Goal: Transaction & Acquisition: Purchase product/service

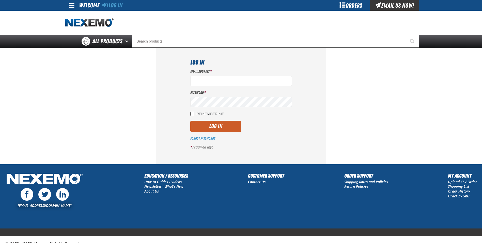
type input "[EMAIL_ADDRESS][DOMAIN_NAME]"
click at [194, 112] on input "Remember Me" at bounding box center [192, 114] width 4 height 4
checkbox input "true"
click at [202, 126] on button "Log In" at bounding box center [215, 126] width 51 height 11
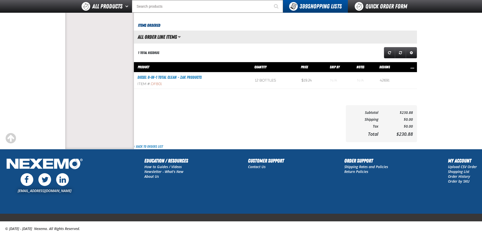
scroll to position [200, 0]
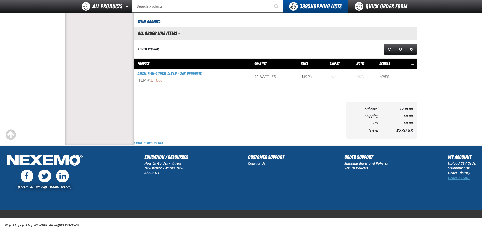
click at [460, 177] on link "Order by SKU" at bounding box center [459, 177] width 22 height 5
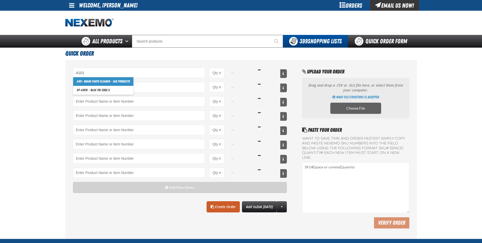
click at [107, 81] on link "A101 - Brake Parts Cleaner - ZAK Products" at bounding box center [103, 81] width 60 height 9
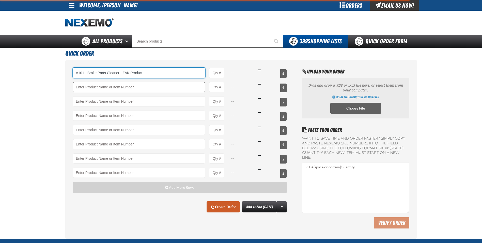
type input "A101 - Brake Parts Cleaner - ZAK Products"
type input "1"
select select "can"
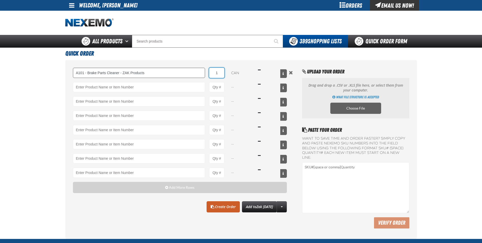
drag, startPoint x: 219, startPoint y: 75, endPoint x: 199, endPoint y: 75, distance: 20.6
click at [199, 75] on div "A101 - Brake Parts Cleaner - ZAK Products A101 - Brake Parts Cleaner - ZAK Prod…" at bounding box center [180, 73] width 214 height 10
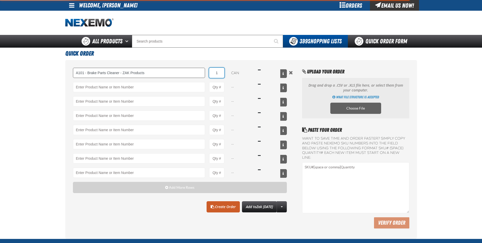
type input "A101 - Brake Parts Cleaner - ZAK Products"
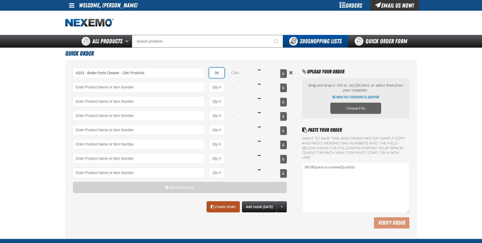
type input "96"
click at [223, 207] on link "Create Order" at bounding box center [223, 206] width 33 height 11
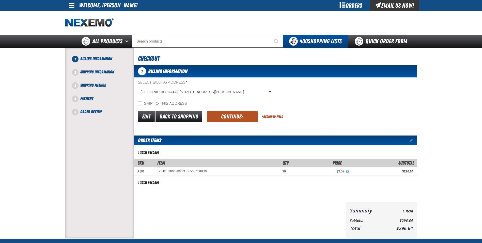
click at [217, 114] on button "Continue" at bounding box center [232, 116] width 51 height 11
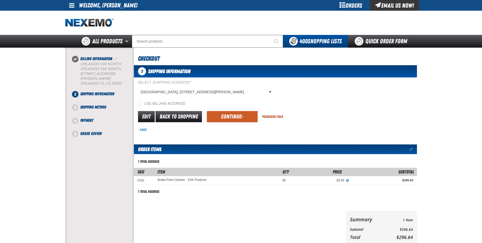
click at [217, 114] on button "Continue" at bounding box center [232, 116] width 51 height 11
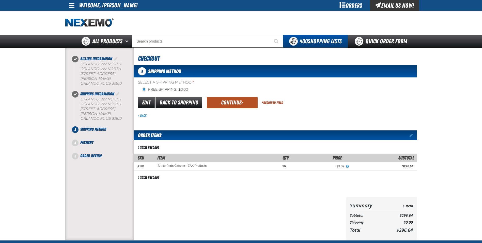
click at [231, 104] on button "Continue" at bounding box center [232, 102] width 51 height 11
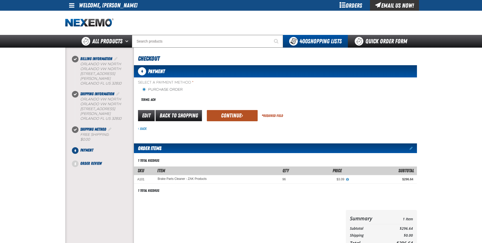
click at [231, 112] on button "Continue" at bounding box center [232, 115] width 51 height 11
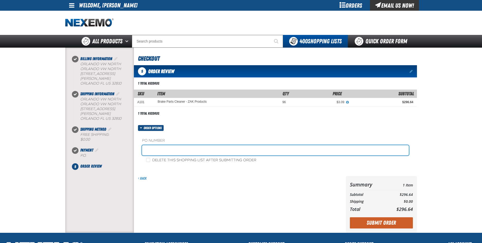
click at [156, 145] on input "text" at bounding box center [275, 150] width 267 height 10
type input "[PERSON_NAME]"
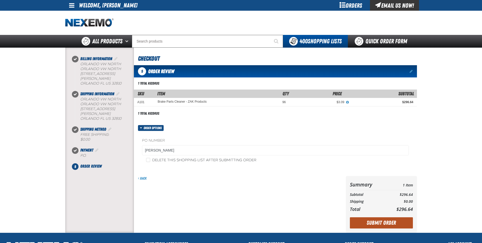
click at [364, 219] on button "Submit Order" at bounding box center [381, 222] width 63 height 11
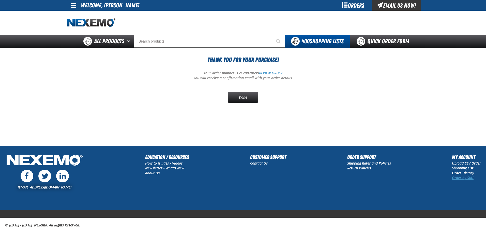
click at [463, 177] on link "Order by SKU" at bounding box center [463, 177] width 22 height 5
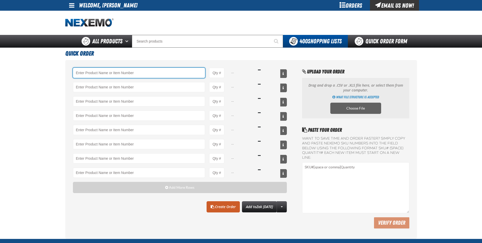
click at [99, 73] on input "Product" at bounding box center [139, 73] width 132 height 10
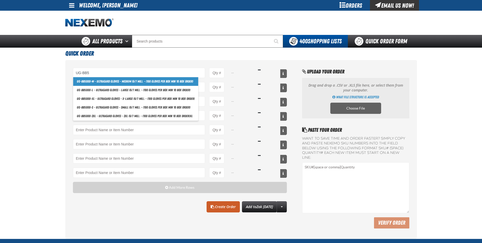
click at [98, 79] on link "UG-BB5 000-M - Ultragard gloves - Medium (6/7 mil). - (100 gloves per box MIN 1…" at bounding box center [135, 81] width 125 height 9
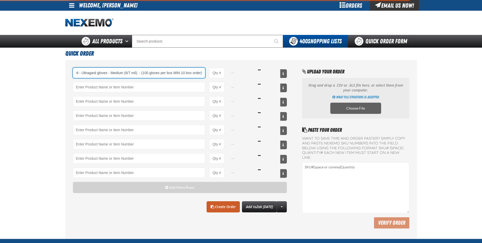
type input "UG-BB5000-M - Ultragard gloves - Medium (6/7 mil). - (100 gloves per box MIN 10…"
type input "1"
select select "box"
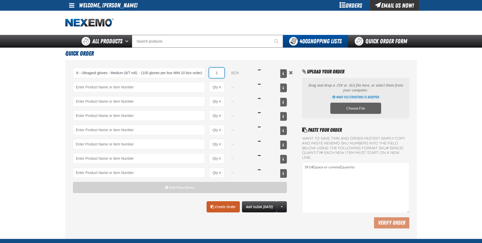
scroll to position [0, 0]
drag, startPoint x: 218, startPoint y: 73, endPoint x: 208, endPoint y: 73, distance: 10.2
click at [208, 73] on div "UG-BB5000-M - Ultragard gloves - Medium (6/7 mil). - (100 gloves per box MIN 10…" at bounding box center [180, 73] width 214 height 10
type input "UG-BB5000-M - Ultragard gloves - Medium (6/7 mil). - (100 gloves per box MIN 10…"
type input "10"
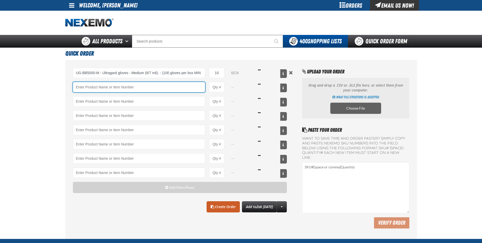
click at [124, 84] on input "Product" at bounding box center [139, 87] width 132 height 10
type input "U"
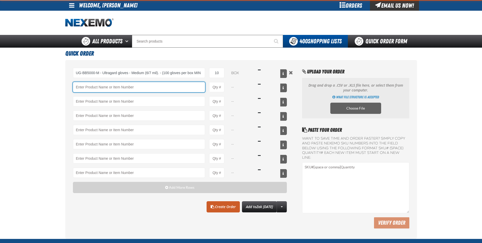
type input "G"
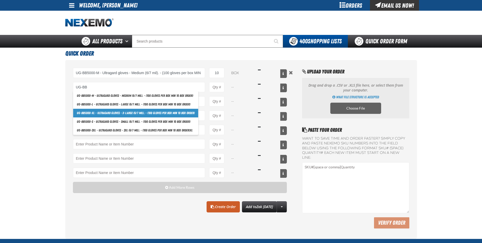
click at [100, 110] on link "UG-BB 5000-XL - Ultragard gloves - X-Large (6/7 mil). - (100 gloves per box MIN…" at bounding box center [135, 113] width 125 height 9
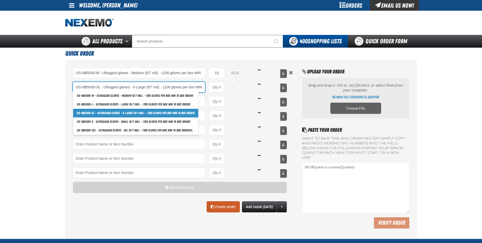
scroll to position [0, 22]
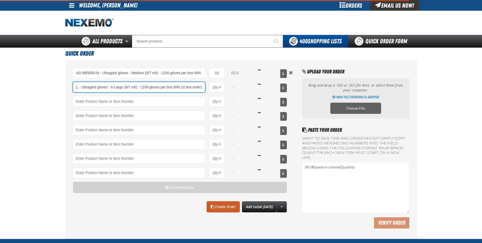
type input "UG-BB5000-XL - Ultragard gloves - X-Large (6/7 mil). - (100 gloves per box MIN …"
type input "1"
select select "box"
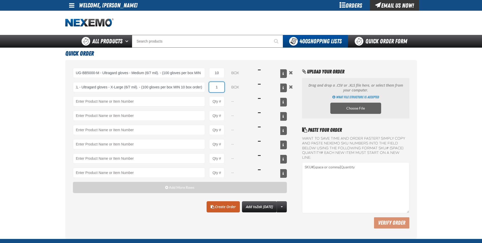
scroll to position [0, 0]
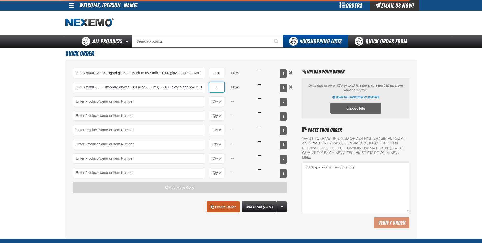
drag, startPoint x: 220, startPoint y: 88, endPoint x: 215, endPoint y: 88, distance: 5.6
click at [215, 88] on input "1" at bounding box center [216, 87] width 15 height 10
type input "UG-BB5000-XL - Ultragard gloves - X-Large (6/7 mil). - (100 gloves per box MIN …"
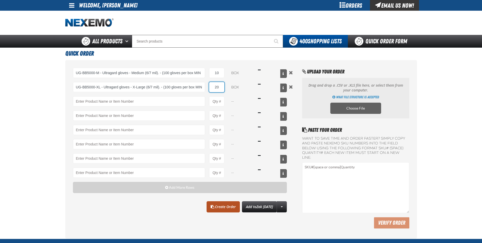
type input "20"
click at [220, 208] on link "Create Order" at bounding box center [223, 206] width 33 height 11
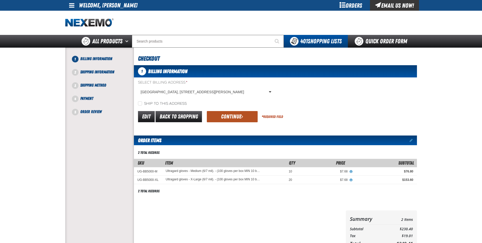
click at [209, 115] on button "Continue" at bounding box center [232, 116] width 51 height 11
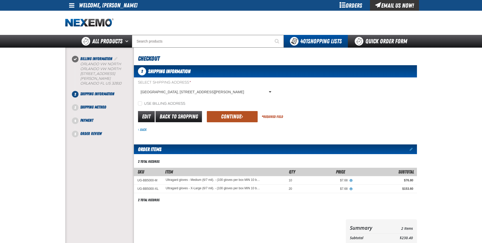
click at [231, 117] on button "Continue" at bounding box center [232, 116] width 51 height 11
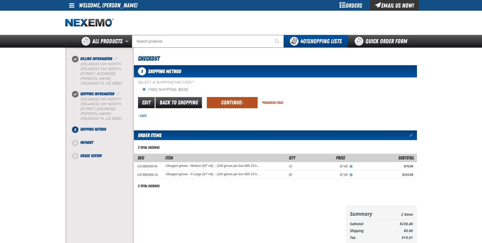
click at [231, 103] on button "Continue" at bounding box center [232, 102] width 51 height 11
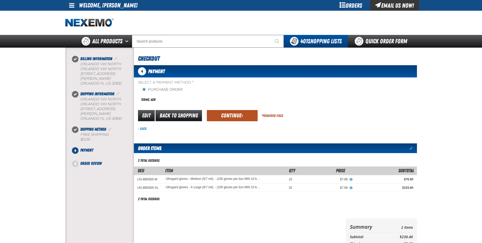
click at [230, 112] on button "Continue" at bounding box center [232, 115] width 51 height 11
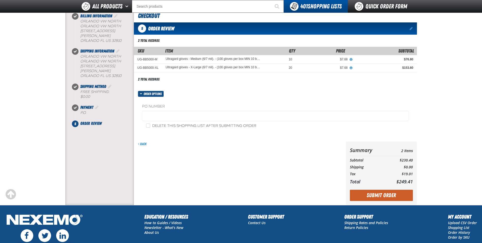
scroll to position [90, 0]
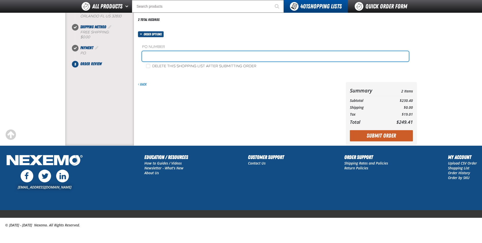
click at [148, 53] on input "text" at bounding box center [275, 56] width 267 height 10
type input "SHEILA"
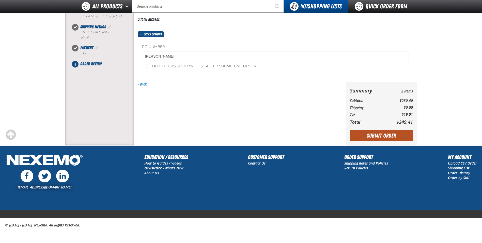
click at [374, 140] on button "Submit Order" at bounding box center [381, 135] width 63 height 11
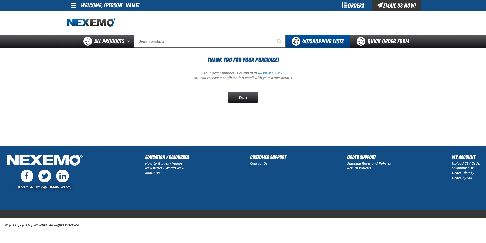
click at [355, 110] on section "Thank You For Your Purchase! Your order number is Z120078703 REVIEW ORDER You w…" at bounding box center [243, 84] width 352 height 73
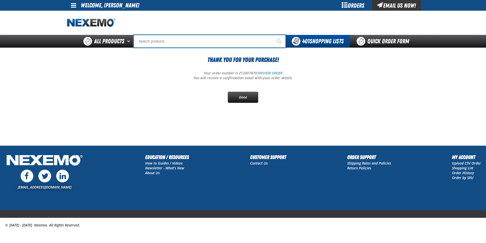
click at [153, 41] on input "Search" at bounding box center [210, 41] width 152 height 13
type input "C"
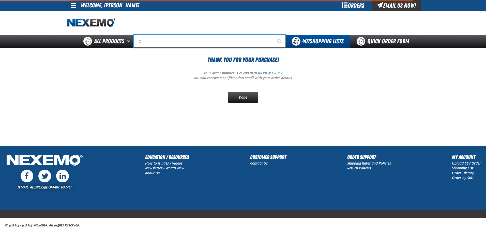
type input "C Alkaline Battery 1.5 Volt (12 per pack)"
type input "CR"
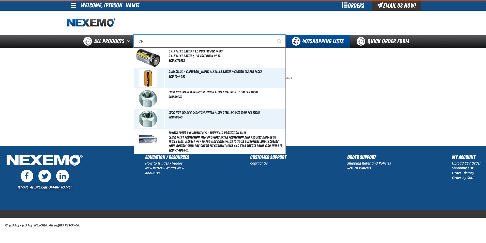
type input "CREDITO"
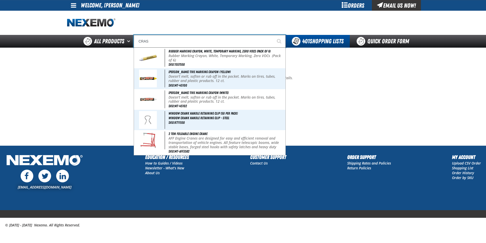
type input "CRASH"
type input "CRASH Wrap Collision Wrap Film 30 Inch x 200 Feet"
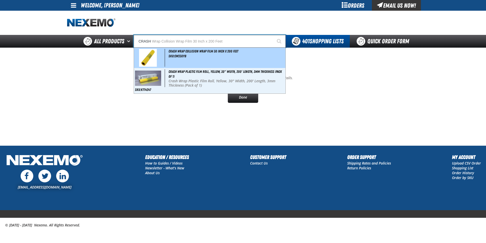
click at [152, 54] on img at bounding box center [148, 58] width 18 height 18
type input "Crash Wrap Collision Wrap Film 30 Inch x 200 Feet"
